Goal: Book appointment/travel/reservation

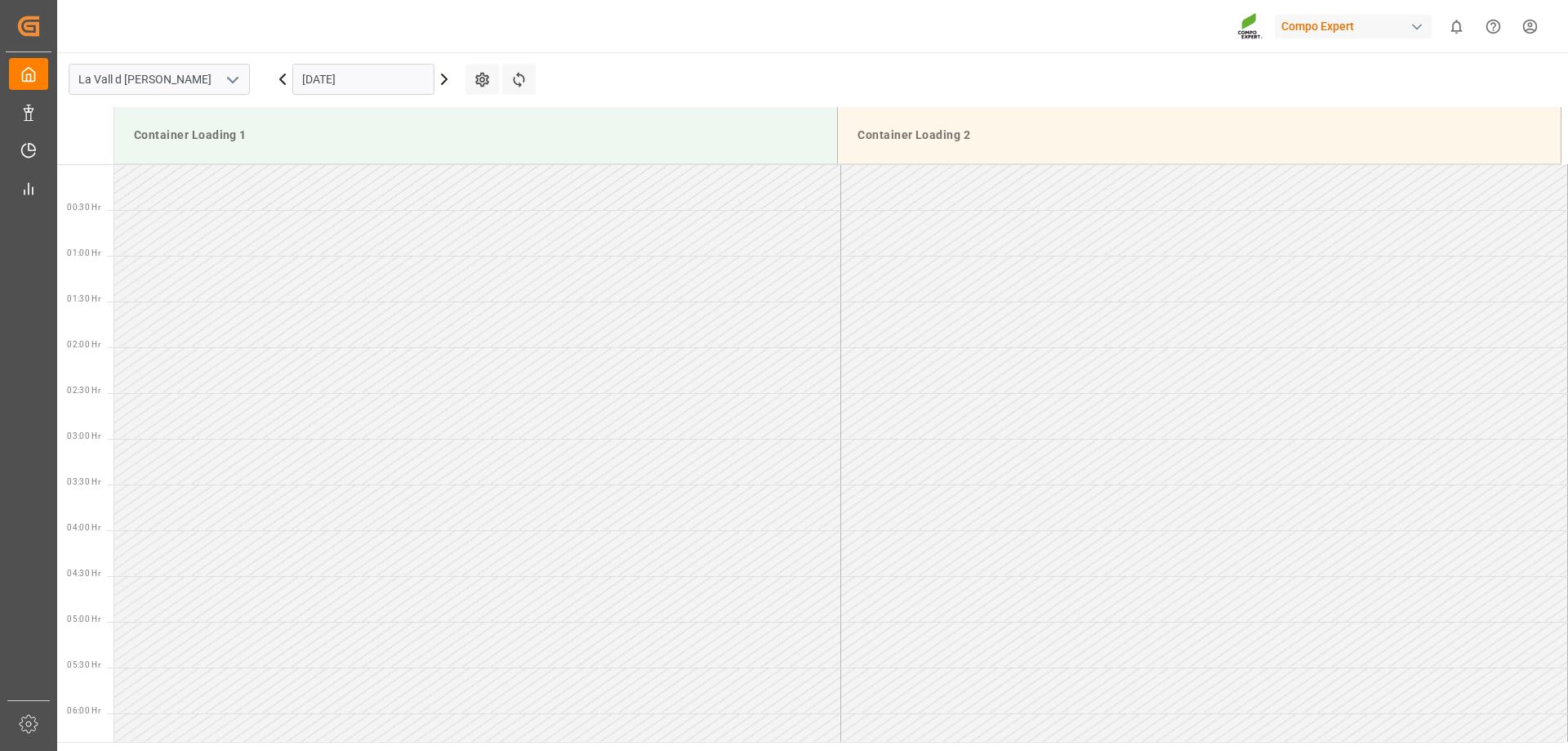
scroll to position [545, 0]
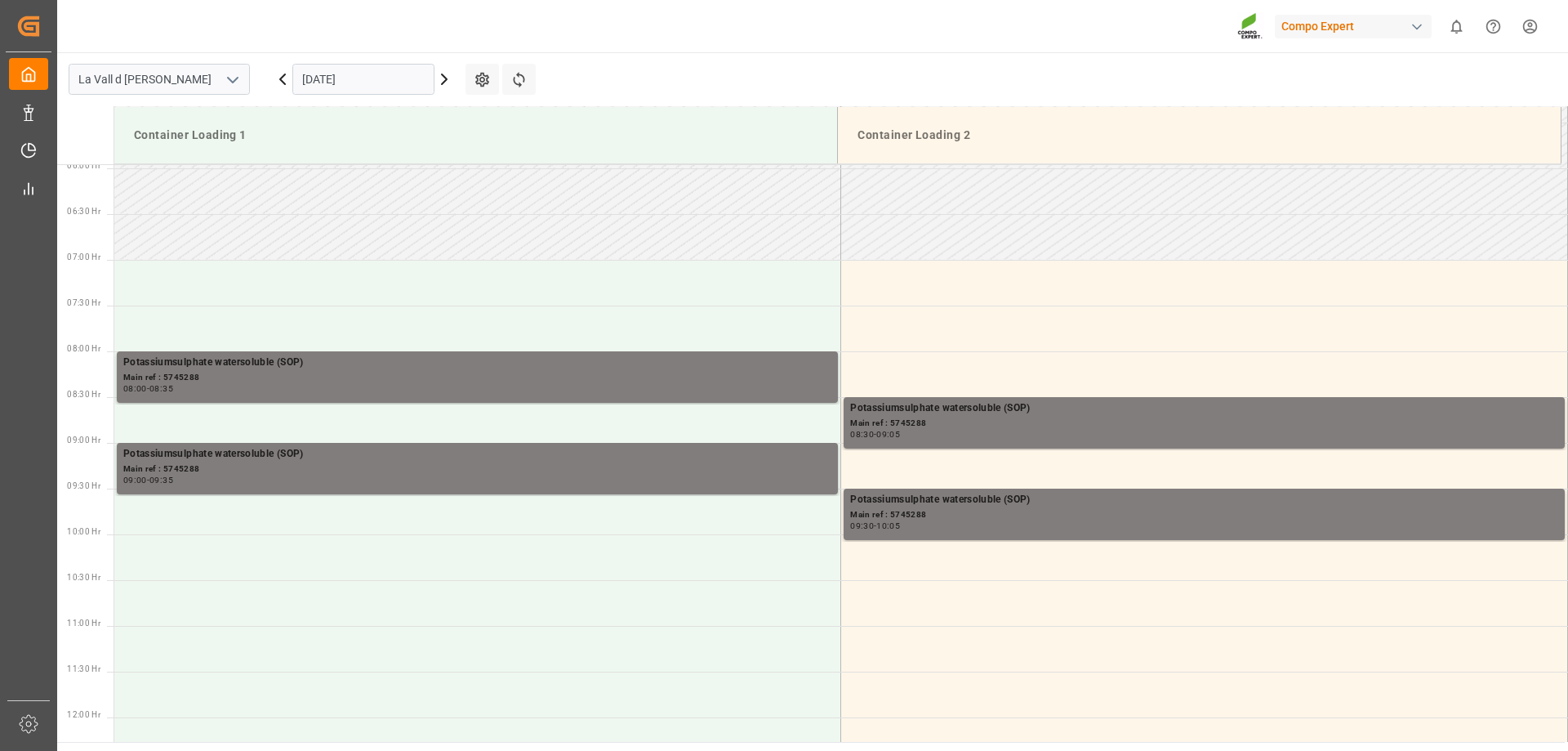
click at [370, 81] on input "[DATE]" at bounding box center [363, 79] width 142 height 31
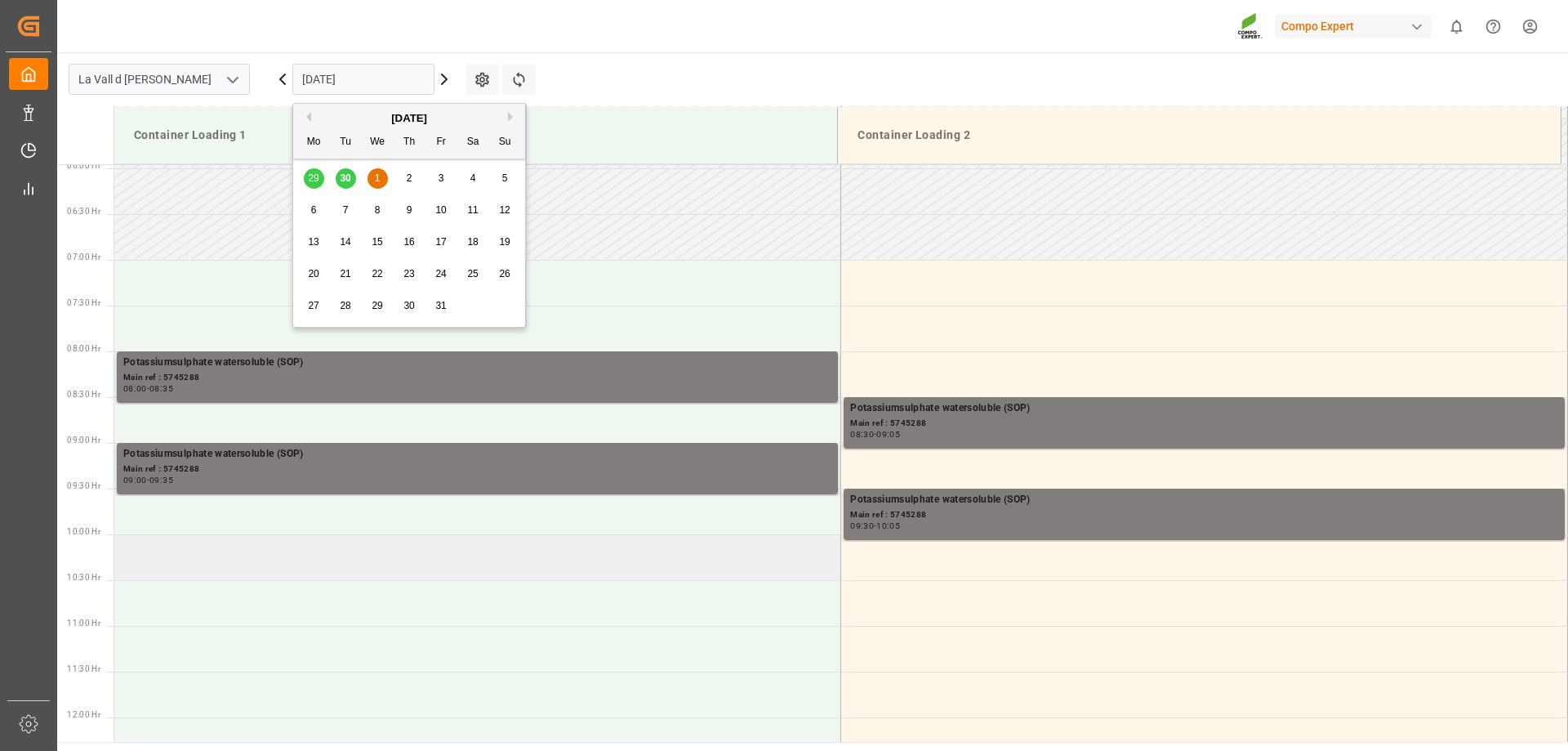
click at [200, 550] on td at bounding box center [478, 557] width 727 height 46
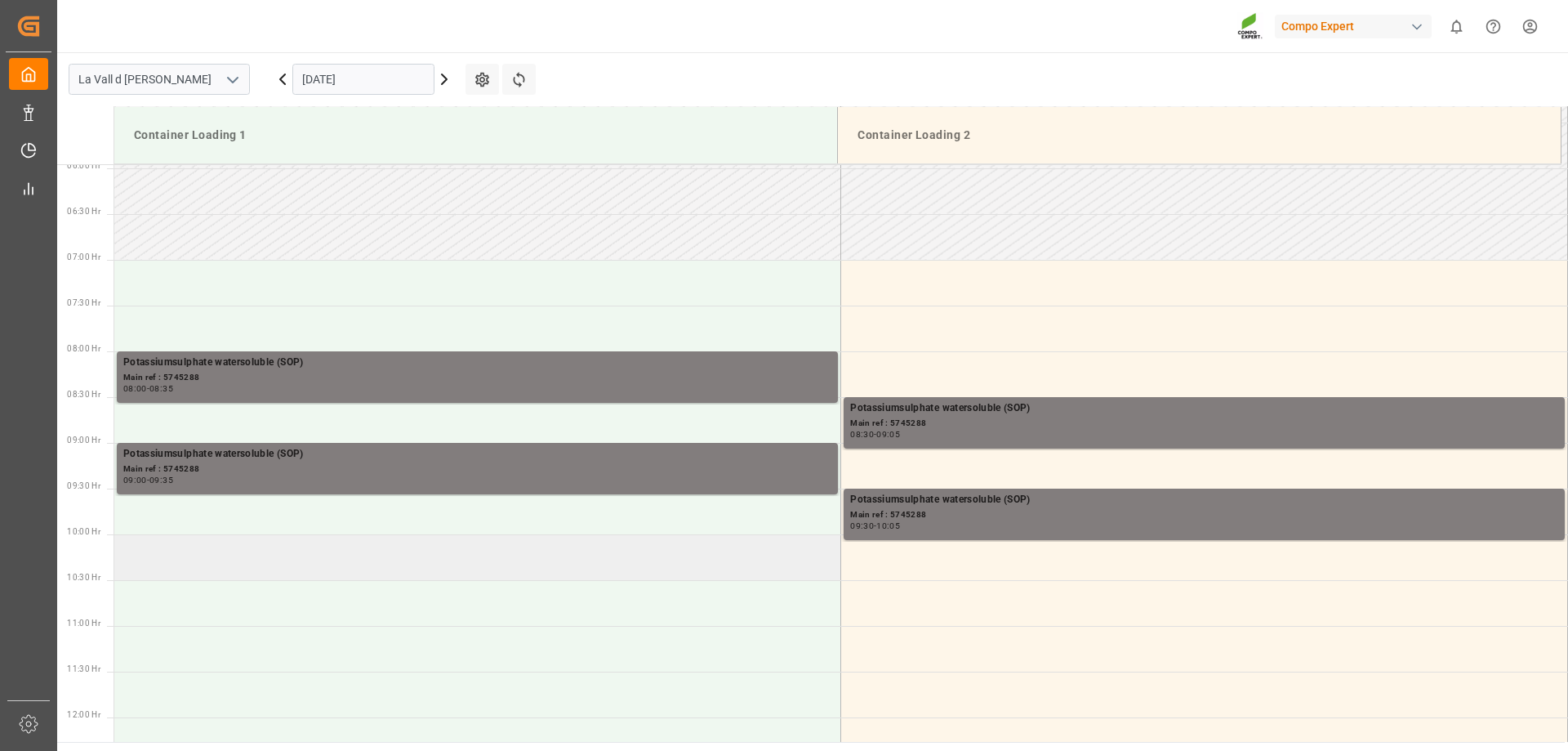
click at [165, 557] on td at bounding box center [478, 557] width 727 height 46
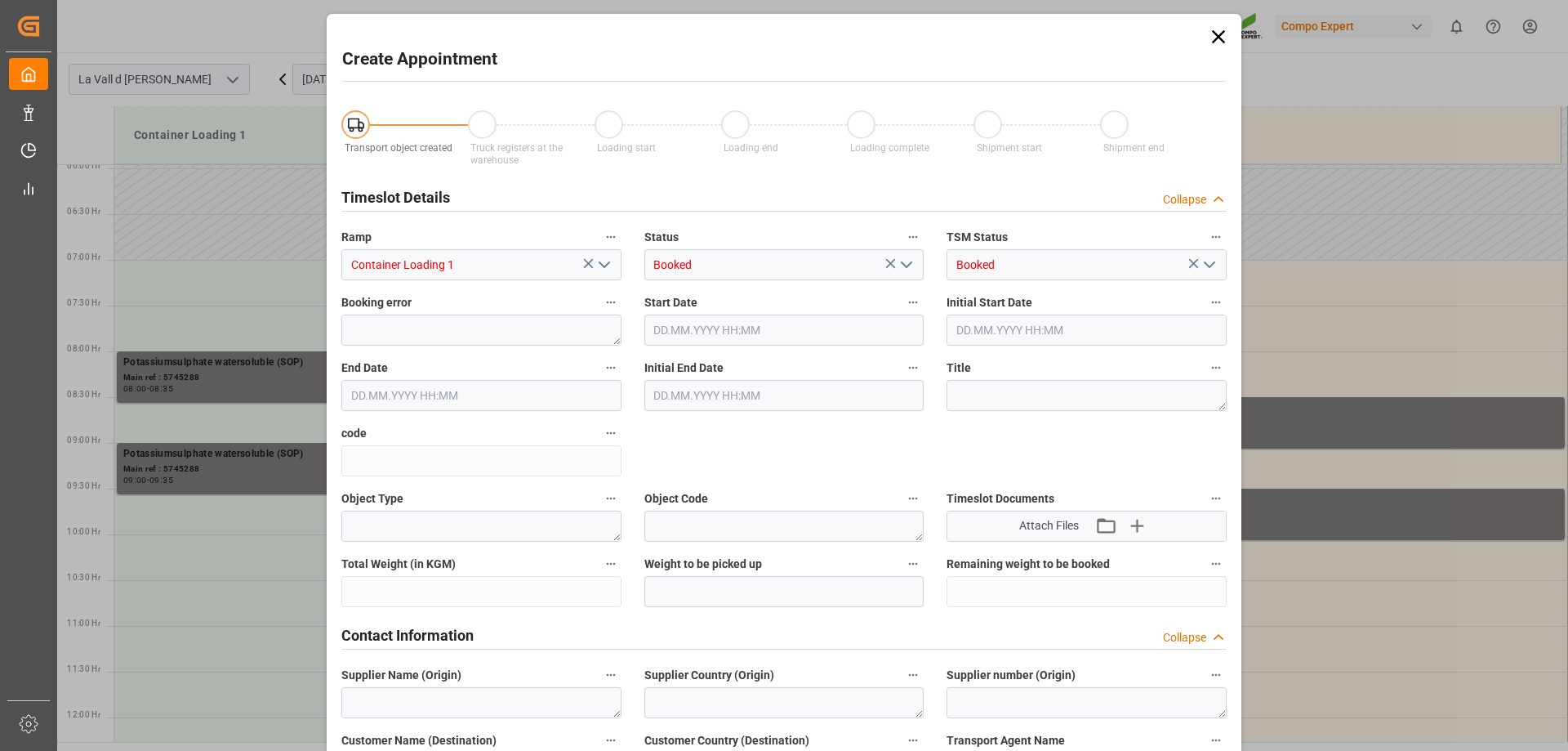
type input "[DATE] 10:00"
type input "[DATE] 10:30"
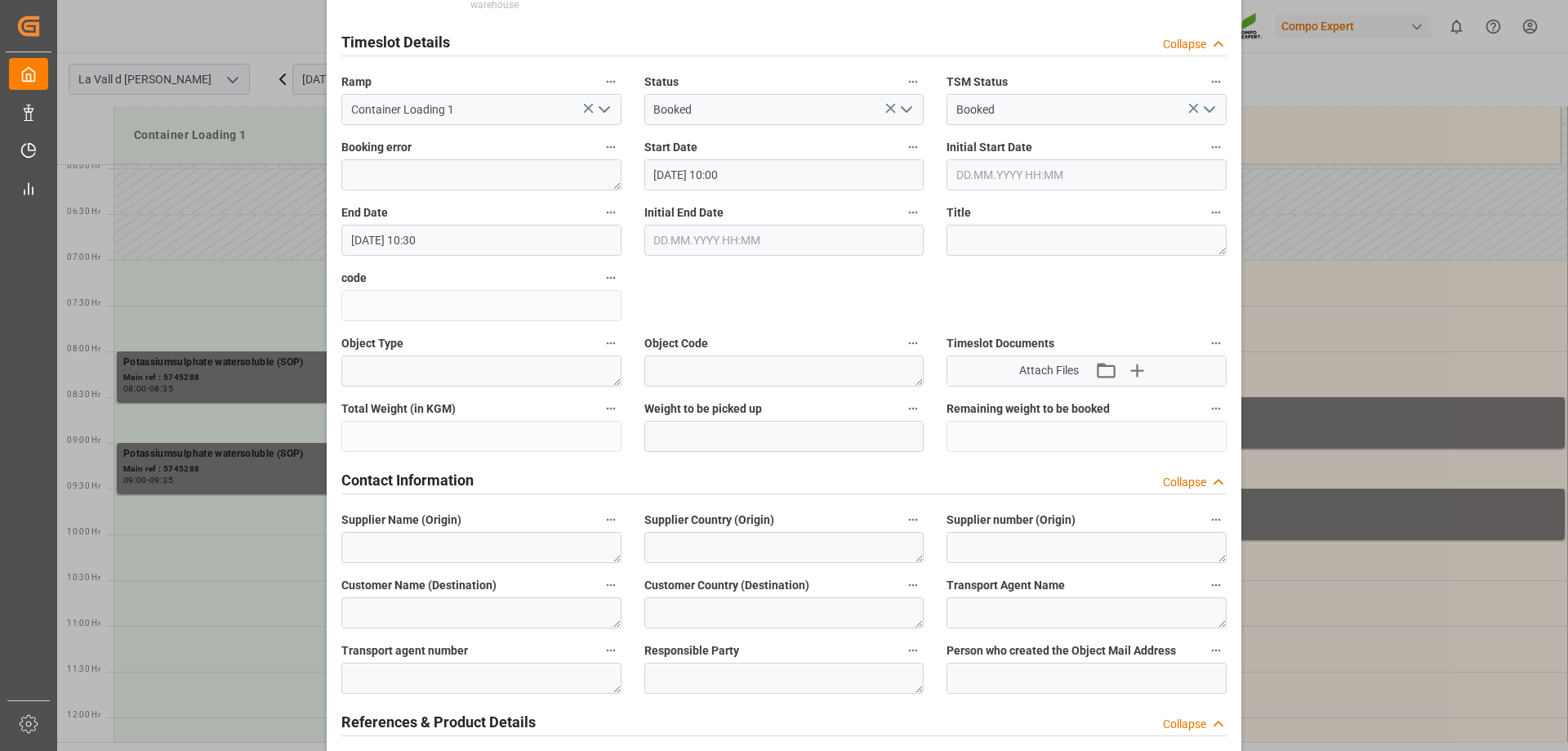
scroll to position [245, 0]
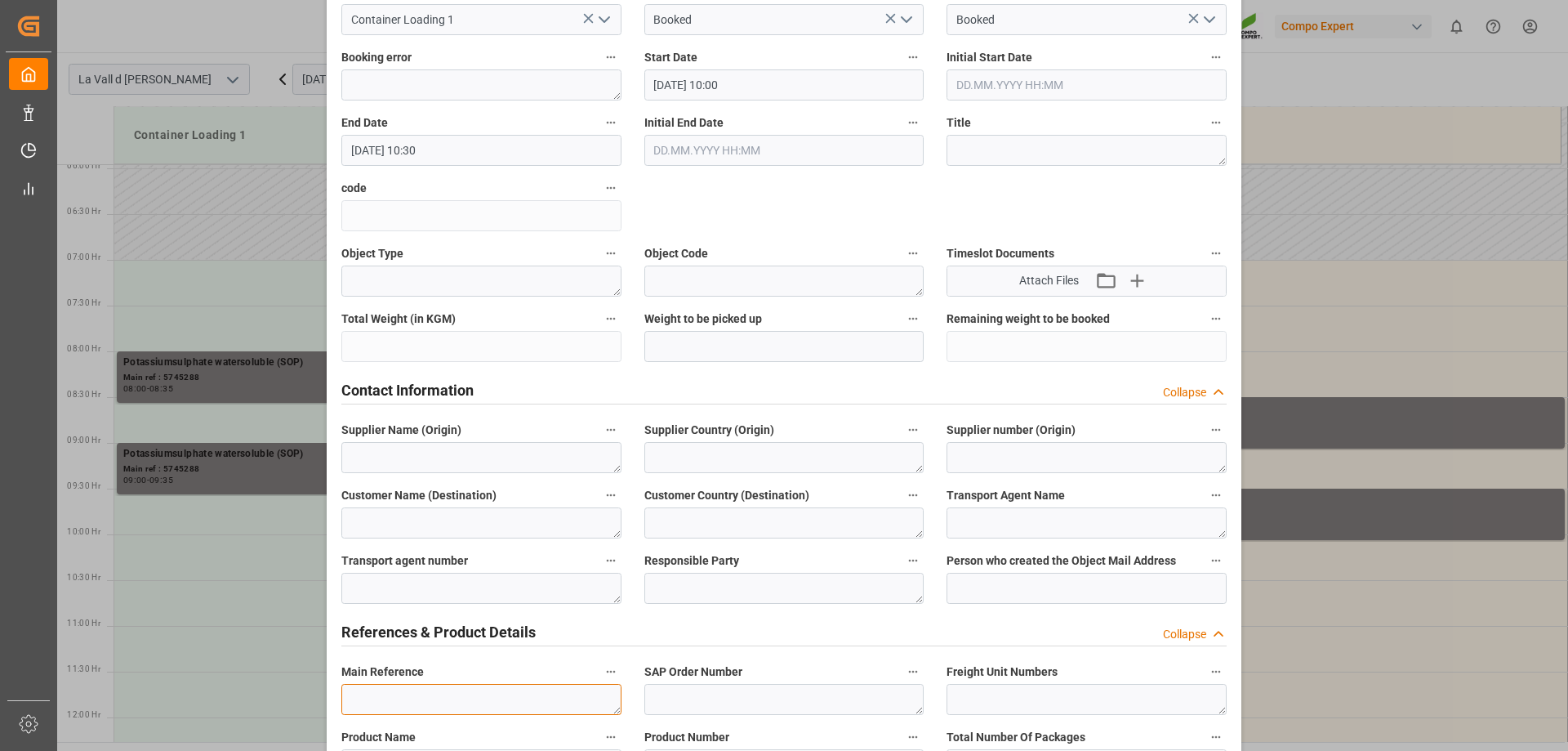
click at [427, 684] on textarea at bounding box center [481, 699] width 280 height 31
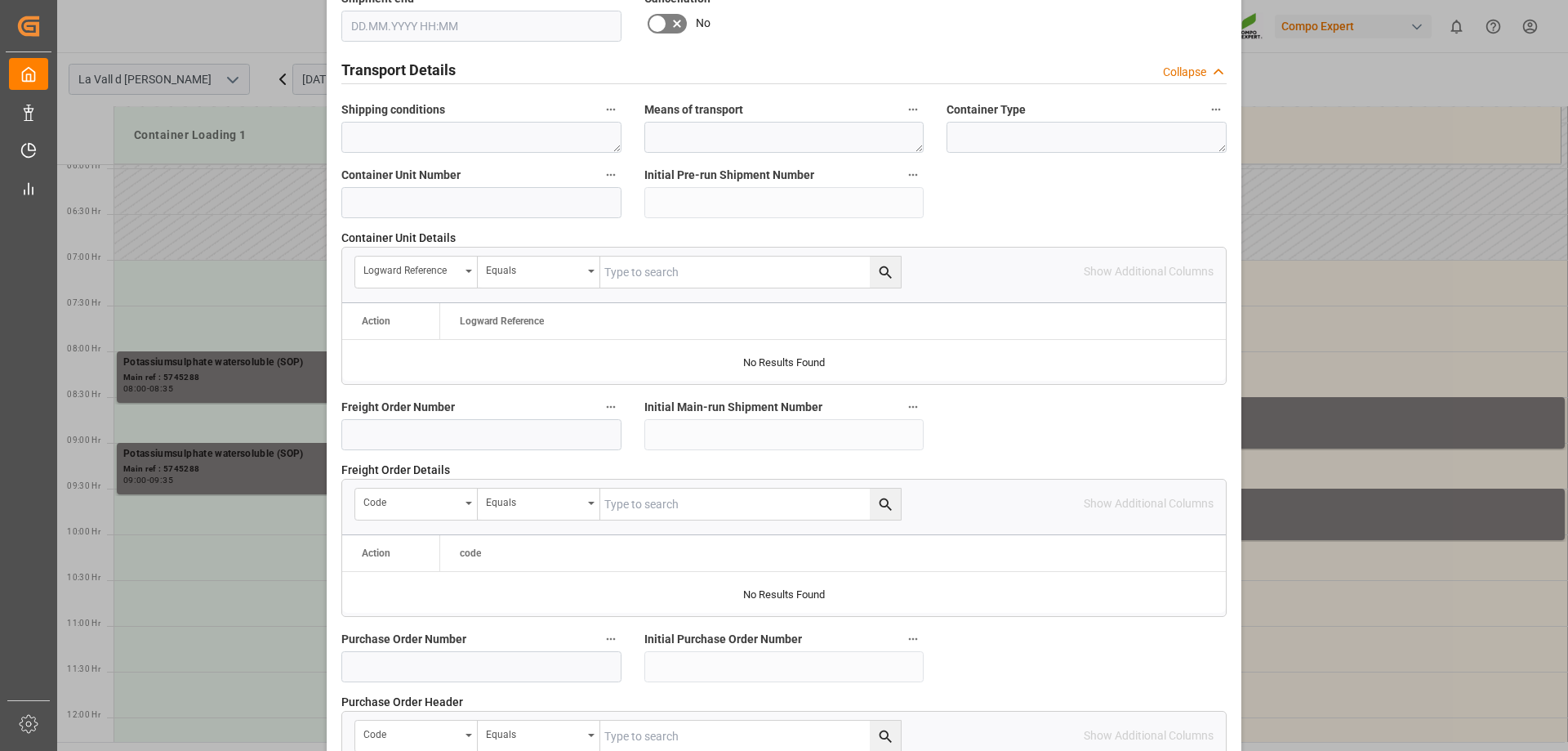
scroll to position [1516, 0]
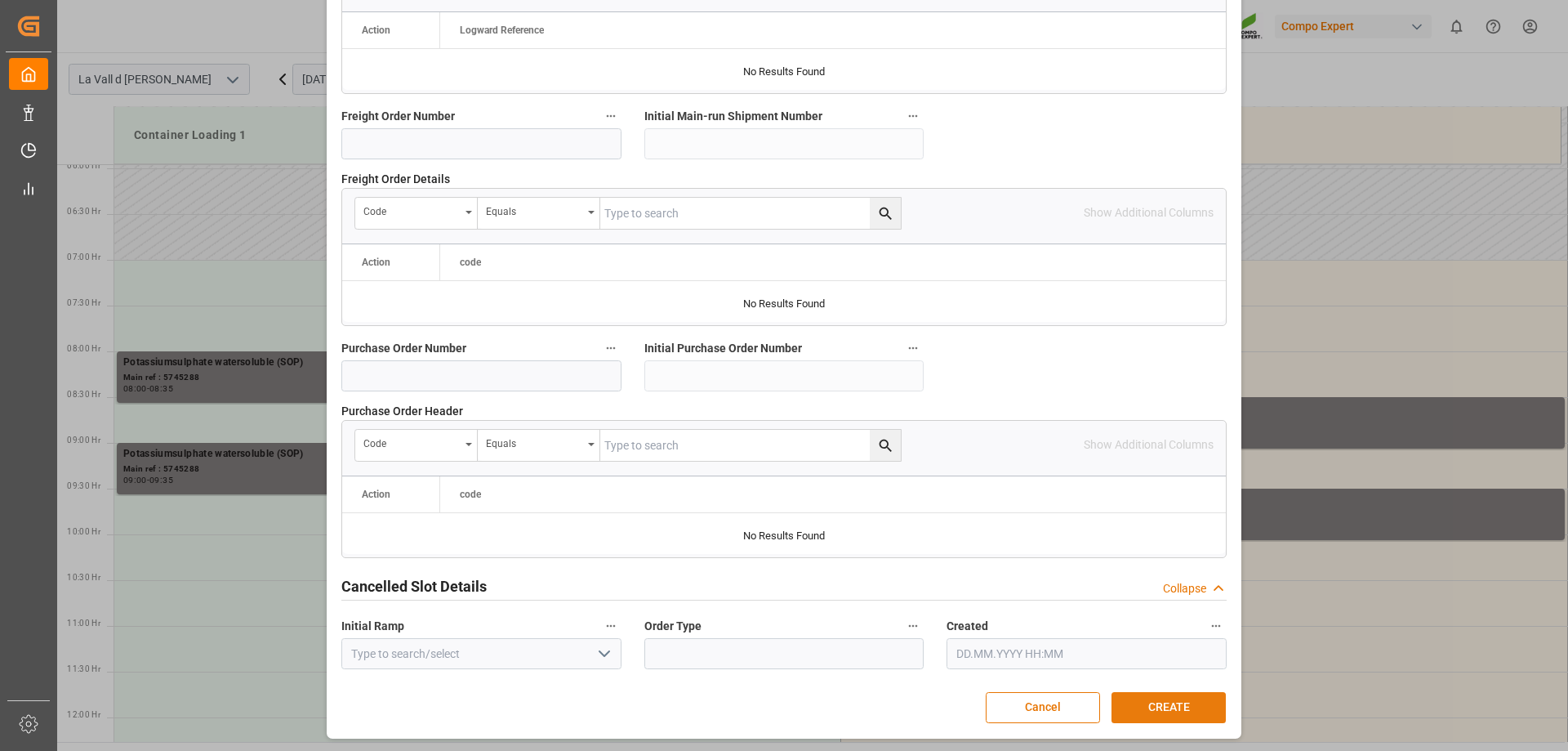
type textarea "47589808 [GEOGRAPHIC_DATA]"
click at [1171, 706] on button "CREATE" at bounding box center [1169, 707] width 115 height 31
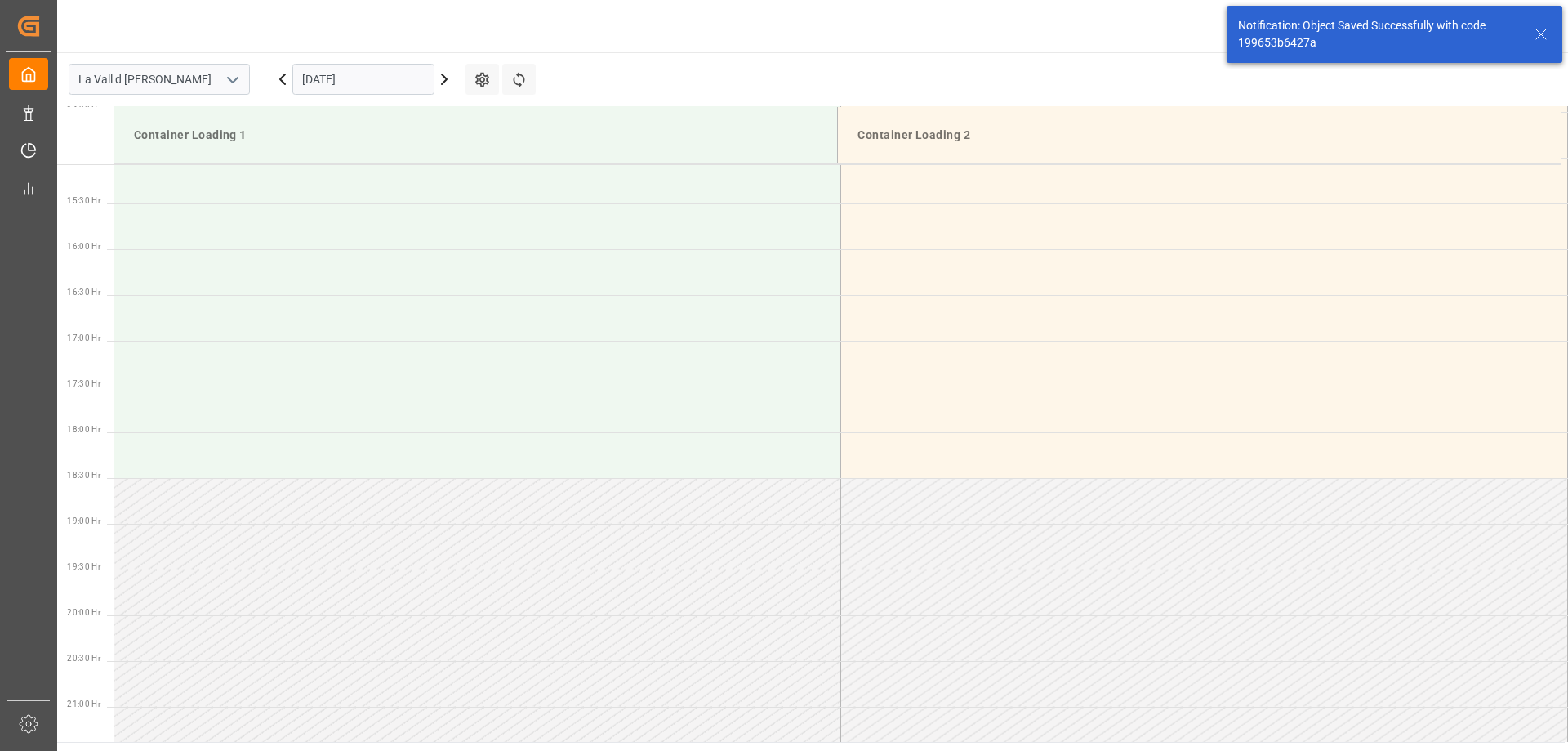
scroll to position [1453, 0]
